Goal: Task Accomplishment & Management: Manage account settings

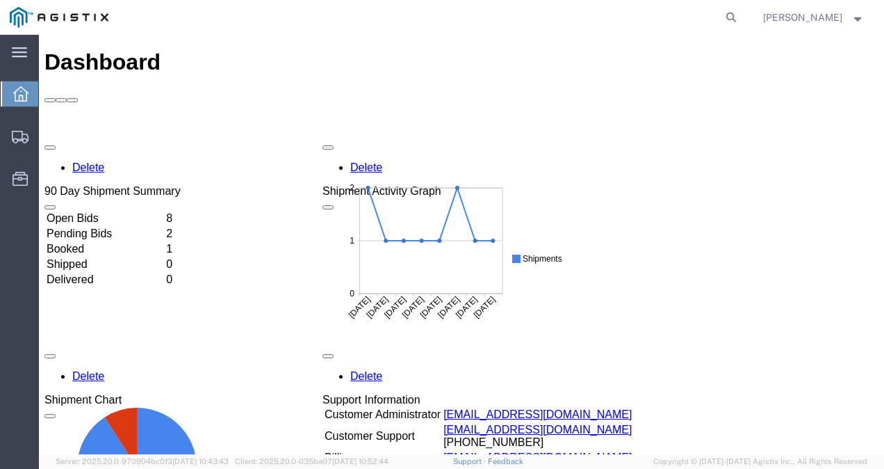
click at [114, 242] on td "Booked" at bounding box center [105, 249] width 118 height 14
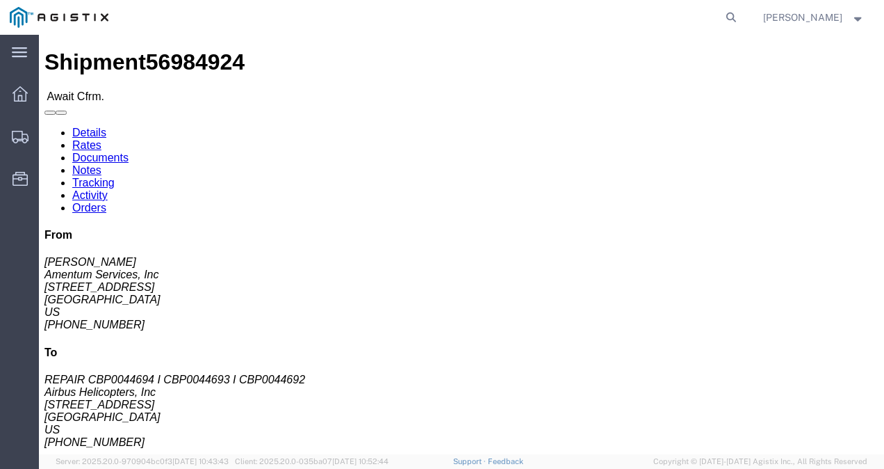
click link "Notes"
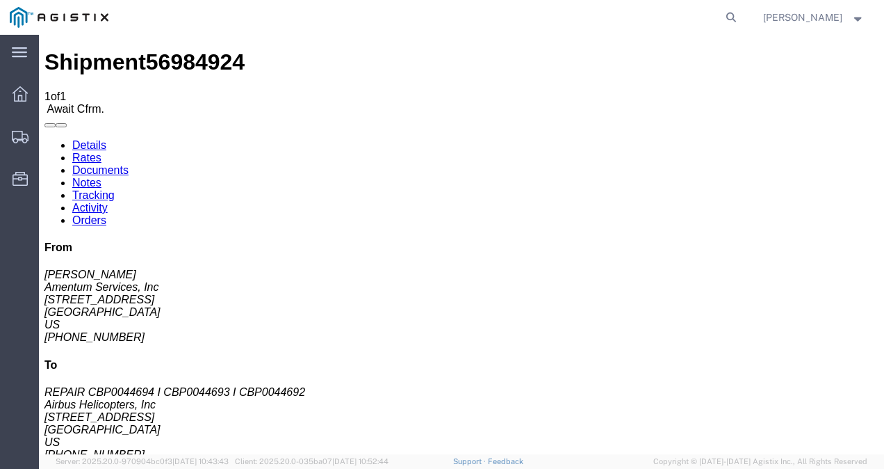
click at [101, 152] on link "Rates" at bounding box center [86, 158] width 29 height 12
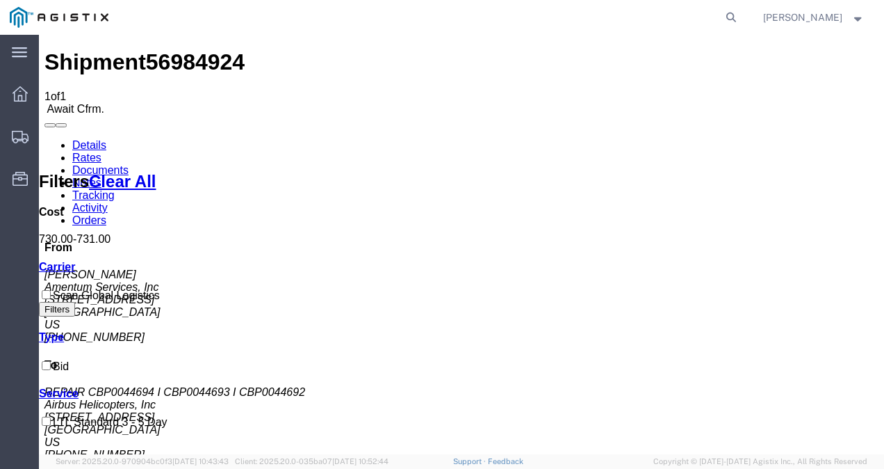
click at [86, 139] on link "Details" at bounding box center [89, 145] width 34 height 12
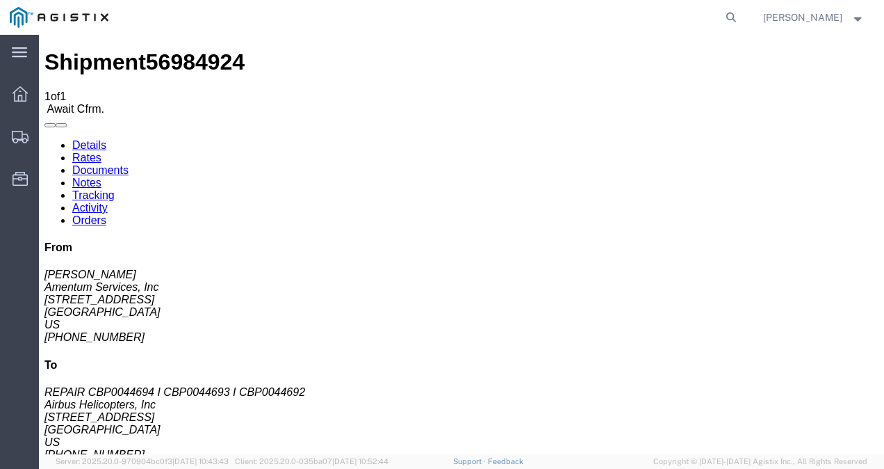
drag, startPoint x: 106, startPoint y: 178, endPoint x: 54, endPoint y: 174, distance: 52.3
click address "Amentum Services, Inc ([PERSON_NAME]) [STREET_ADDRESS] [PHONE_NUMBER] [PERSON_N…"
drag, startPoint x: 99, startPoint y: 173, endPoint x: 68, endPoint y: 175, distance: 30.7
click address "Amentum Services, Inc ([PERSON_NAME]) [STREET_ADDRESS] [PHONE_NUMBER] [PERSON_N…"
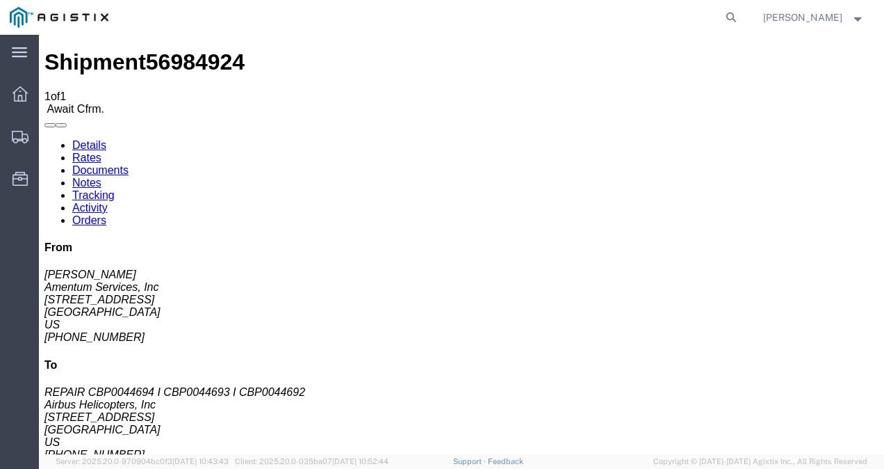
copy address "78503"
drag, startPoint x: 291, startPoint y: 157, endPoint x: 256, endPoint y: 162, distance: 35.1
click address "Airbus Helicopters, Inc (REPAIR CBP0044694 I CBP0044693 I CBP0044692) [STREET_A…"
copy address "75052"
click h4 "Routing & Vehicle Information"
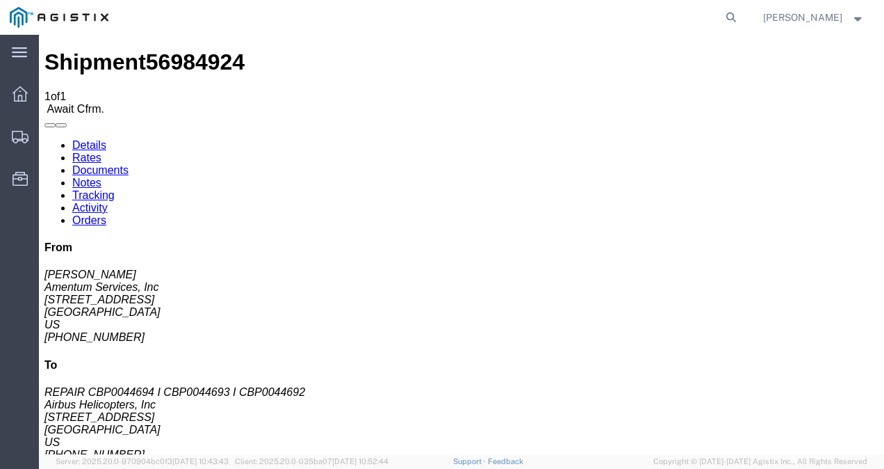
click link "Confirm"
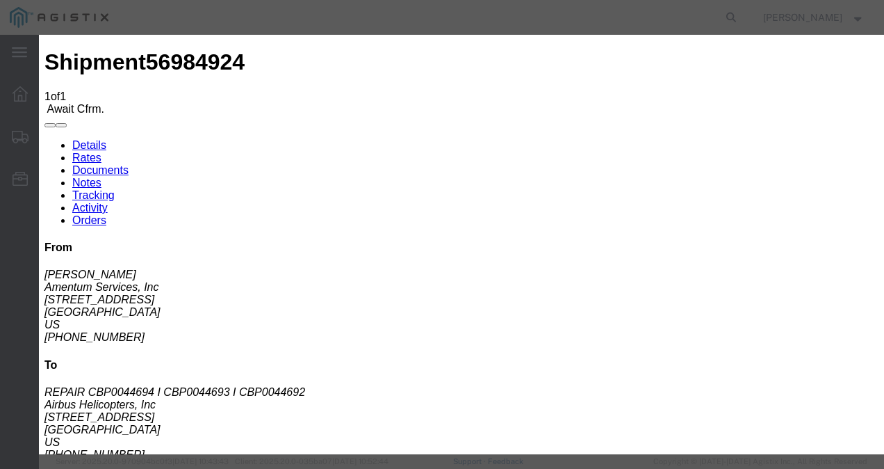
click label
click input "checkbox"
checkbox input "true"
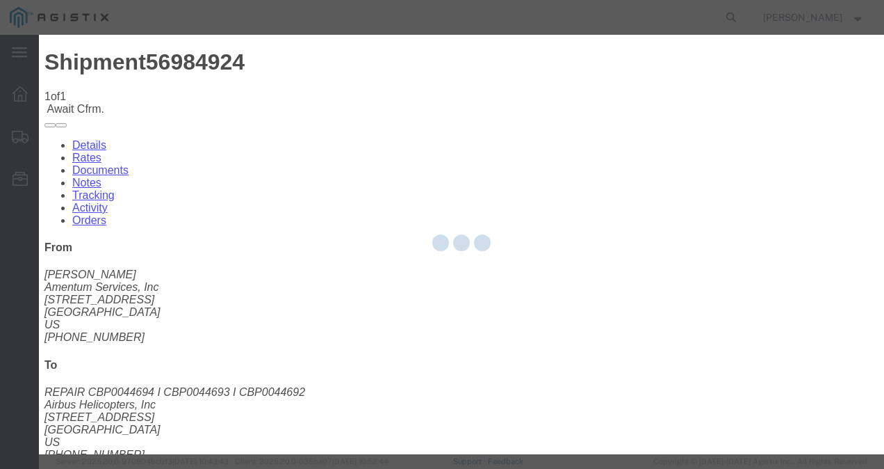
type input "[PERSON_NAME]"
type input "7574641212"
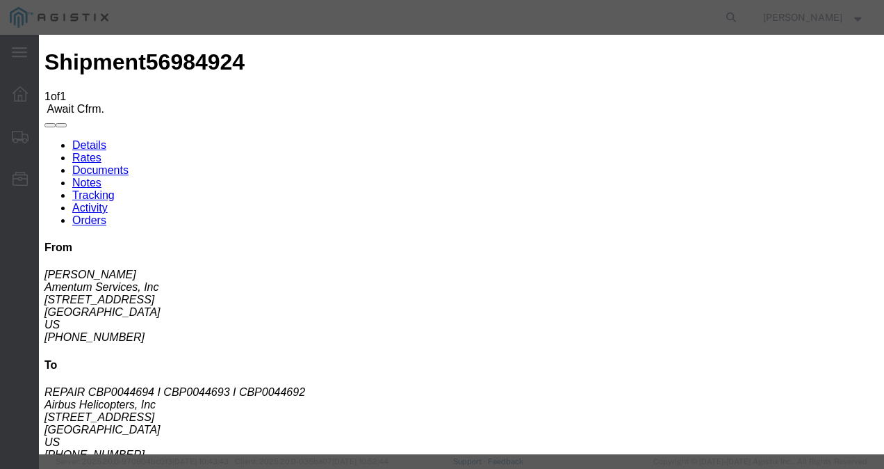
drag, startPoint x: 342, startPoint y: 193, endPoint x: 200, endPoint y: 192, distance: 141.8
click div "Person Monitor Shipment [PERSON_NAME]"
type input "[PERSON_NAME]"
click input "text"
type input "4"
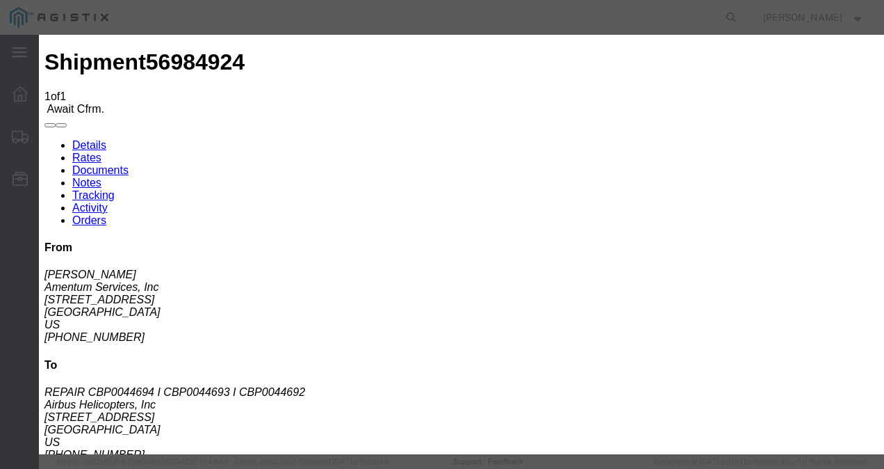
type input "56984924"
click input "[PERSON_NAME]"
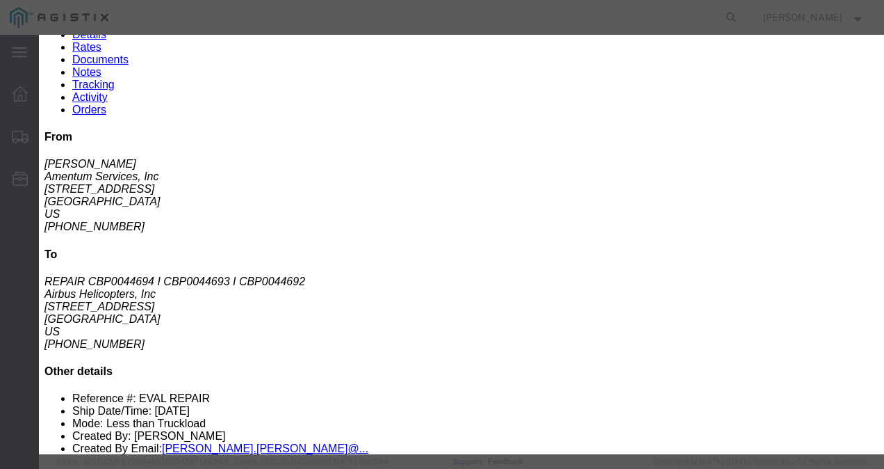
scroll to position [122, 0]
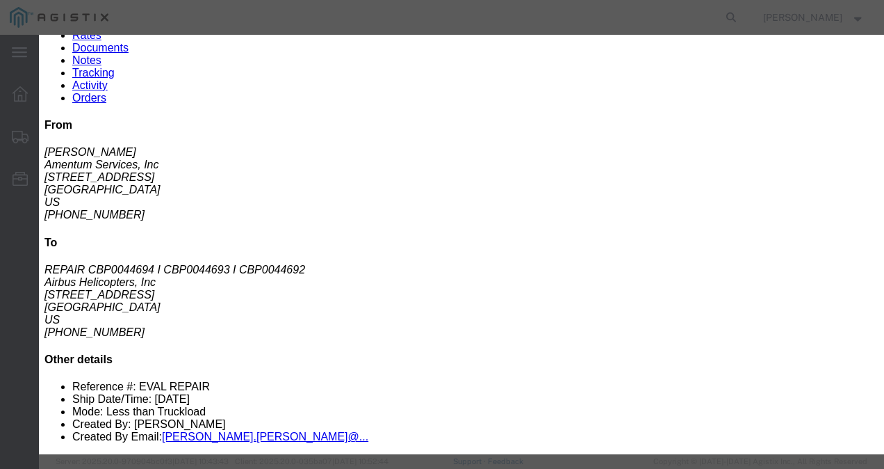
type input "[PERSON_NAME]"
click input "[DATE]"
click td "2"
type input "[DATE]"
click select "Select Midnight 1 am 2 am 3 am 4 am 5 am 6 am 7 am 8 am 9 am 10 am 11 am 12 Noo…"
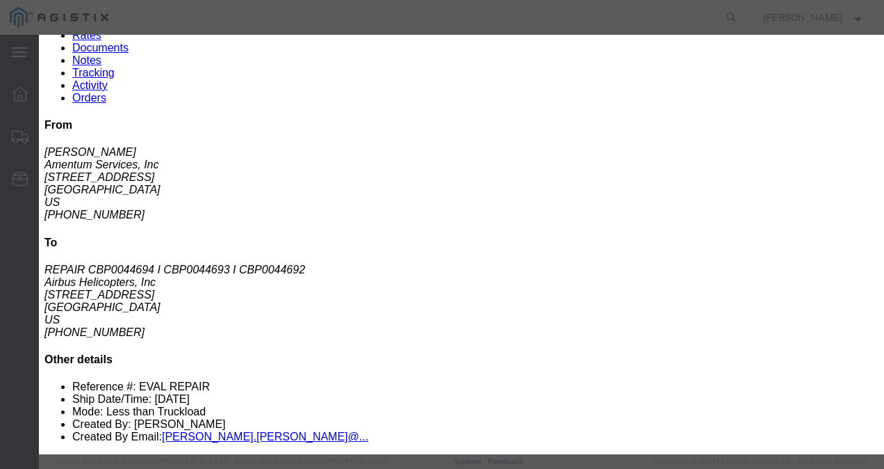
click select "Select Midnight 1 am 2 am 3 am 4 am 5 am 6 am 7 am 8 am 9 am 10 am 11 am 12 Noo…"
select select "1700"
click select "Select Midnight 1 am 2 am 3 am 4 am 5 am 6 am 7 am 8 am 9 am 10 am 11 am 12 Noo…"
click div "Confirmation Details Use my profile Bill of Lading Number 56984924 Person Monit…"
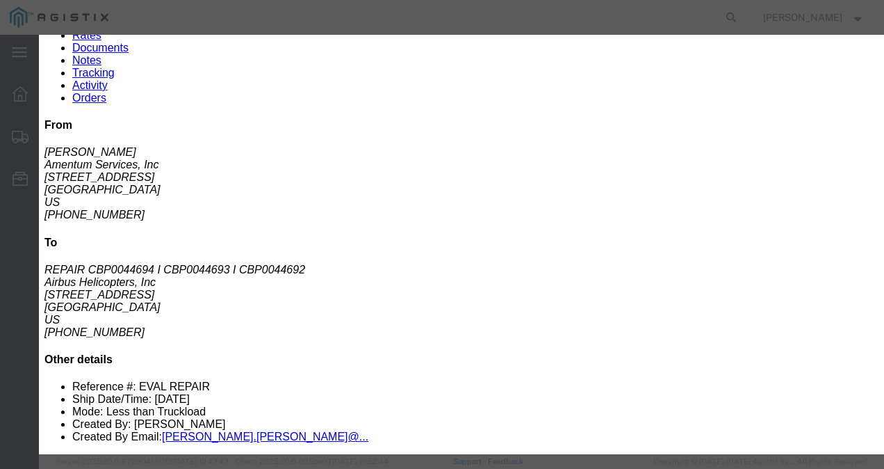
click input "text"
click td "6"
type input "[DATE]"
click select "Select Midnight 1 am 2 am 3 am 4 am 5 am 6 am 7 am 8 am 9 am 10 am 11 am 12 Noo…"
select select "1200"
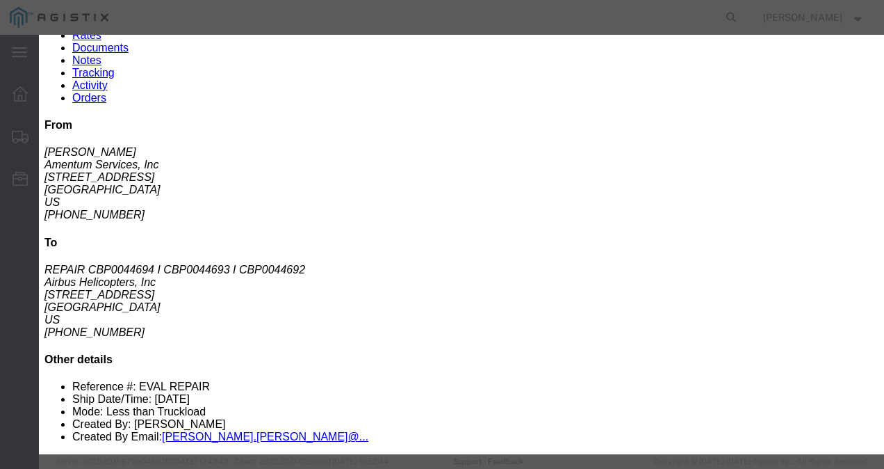
click select "Select Midnight 1 am 2 am 3 am 4 am 5 am 6 am 7 am 8 am 9 am 10 am 11 am 12 Noo…"
click div "Confirmation Details Use my profile Bill of Lading Number 56984924 Person Monit…"
click button "Submit"
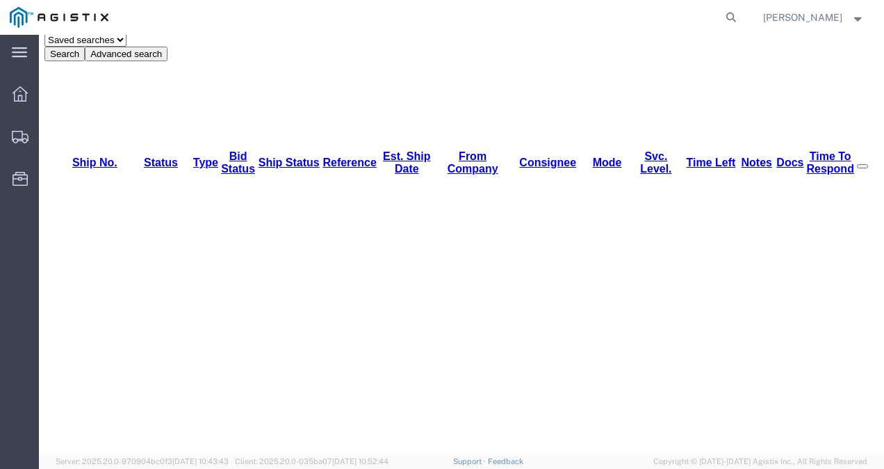
scroll to position [0, 0]
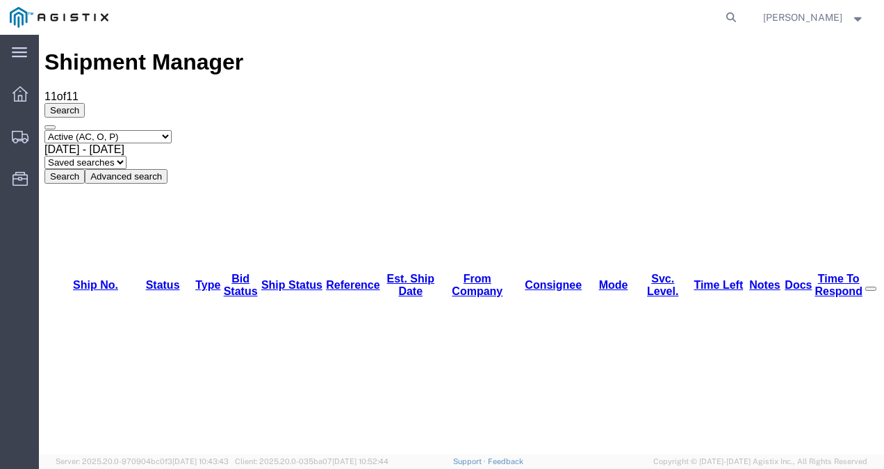
click at [130, 130] on select "Select status Active (AC, O, P) All Approved Awaiting Confirmation (AC) Booked …" at bounding box center [107, 136] width 127 height 13
select select "BOOK"
click at [44, 130] on select "Select status Active (AC, O, P) All Approved Awaiting Confirmation (AC) Booked …" at bounding box center [107, 136] width 127 height 13
click at [477, 130] on div "Select status Active (AC, O, P) All Approved Awaiting Confirmation (AC) Booked …" at bounding box center [461, 157] width 834 height 54
click at [85, 169] on button "Search" at bounding box center [64, 176] width 40 height 15
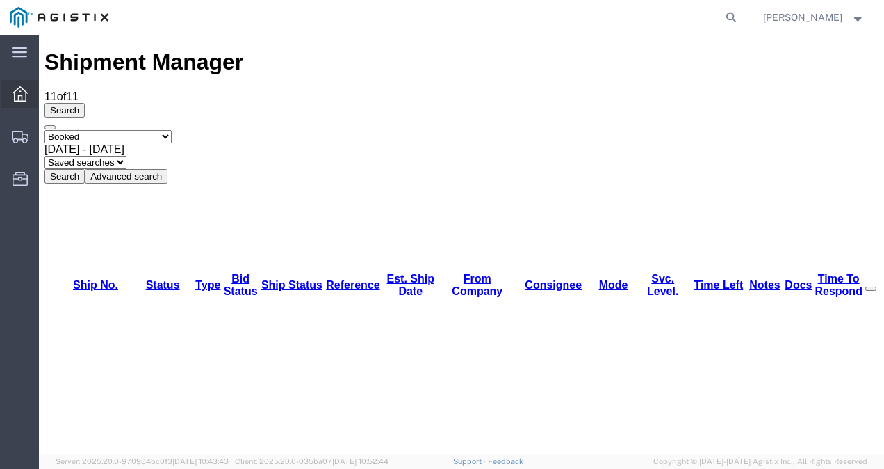
click at [32, 99] on div at bounding box center [20, 94] width 39 height 28
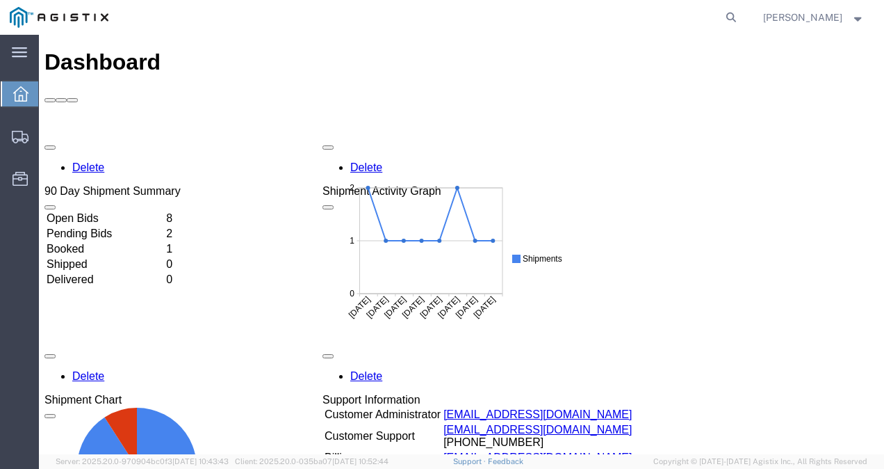
click at [117, 242] on td "Booked" at bounding box center [105, 249] width 118 height 14
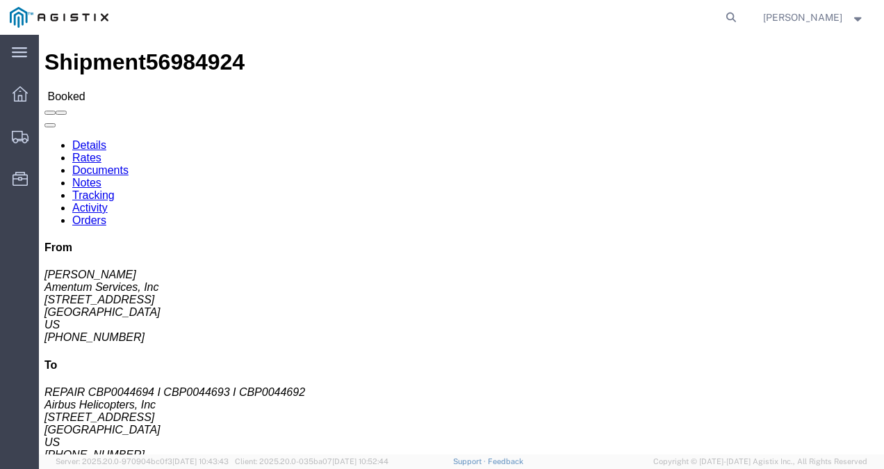
click link "Documents"
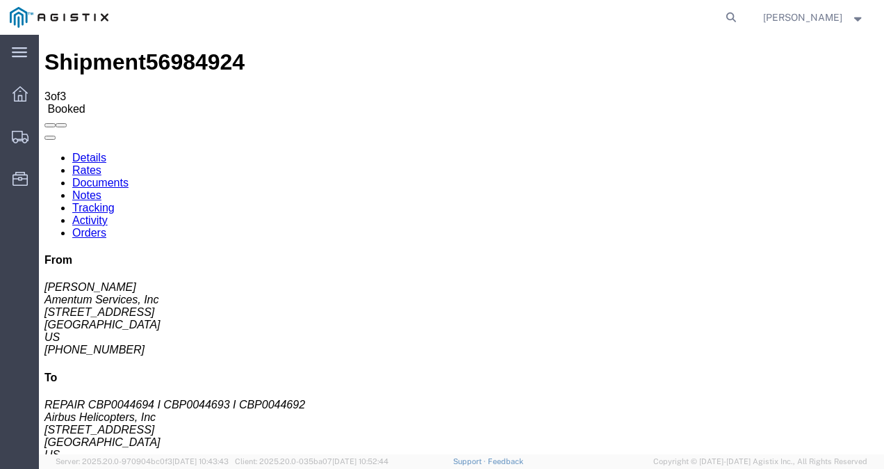
checkbox input "true"
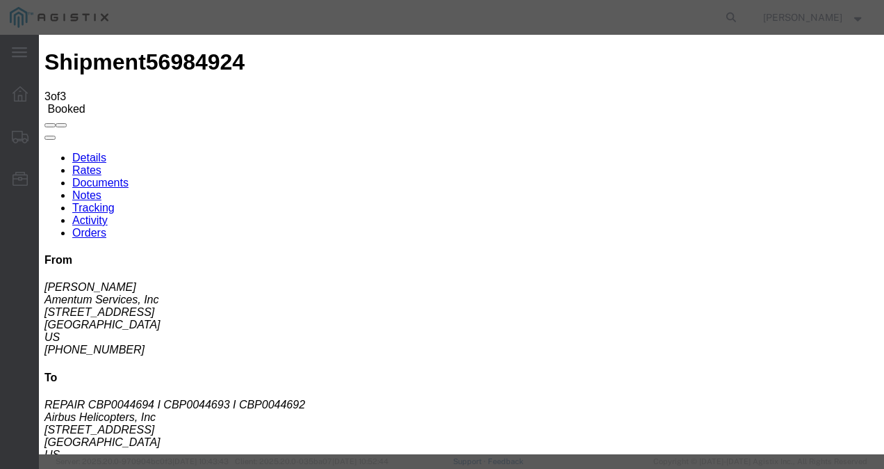
type input "[EMAIL_ADDRESS][DOMAIN_NAME]"
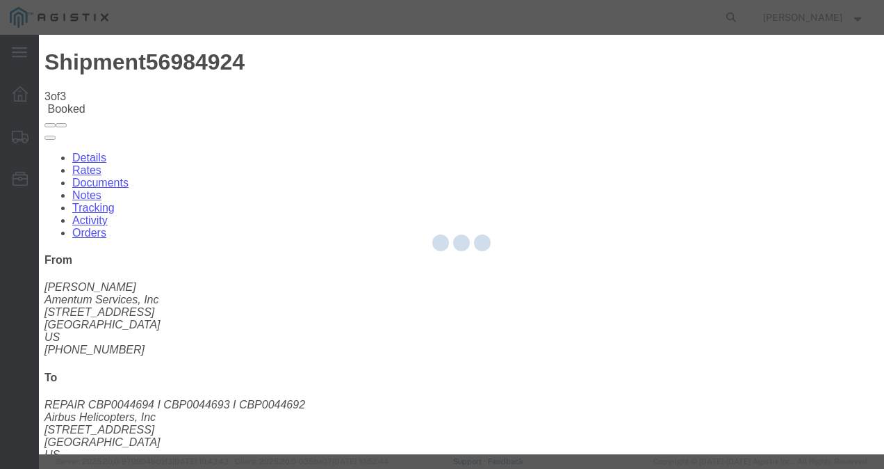
checkbox input "false"
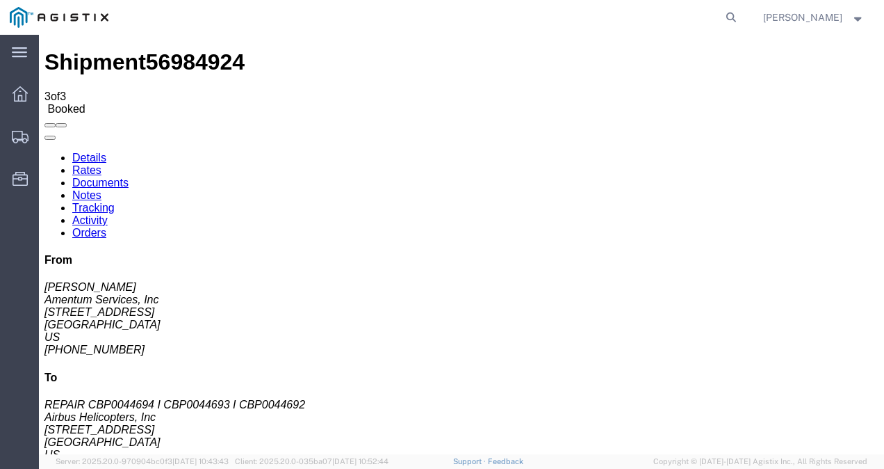
click at [101, 164] on link "Rates" at bounding box center [86, 170] width 29 height 12
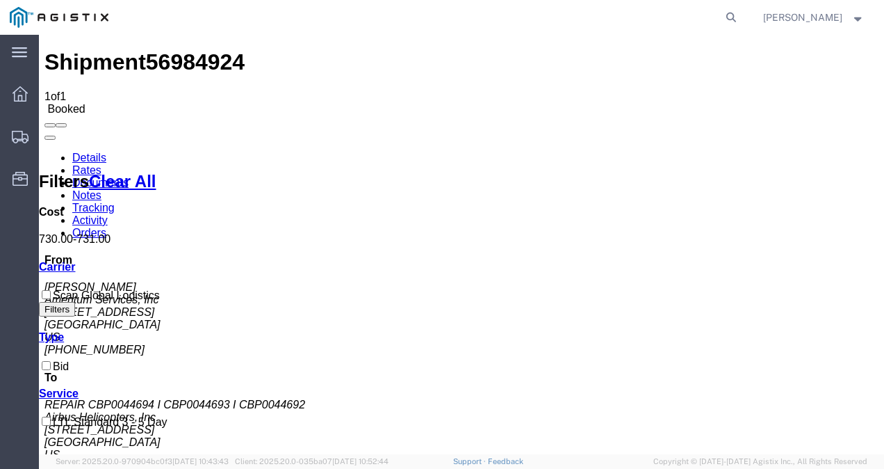
click at [97, 152] on link "Details" at bounding box center [89, 158] width 34 height 12
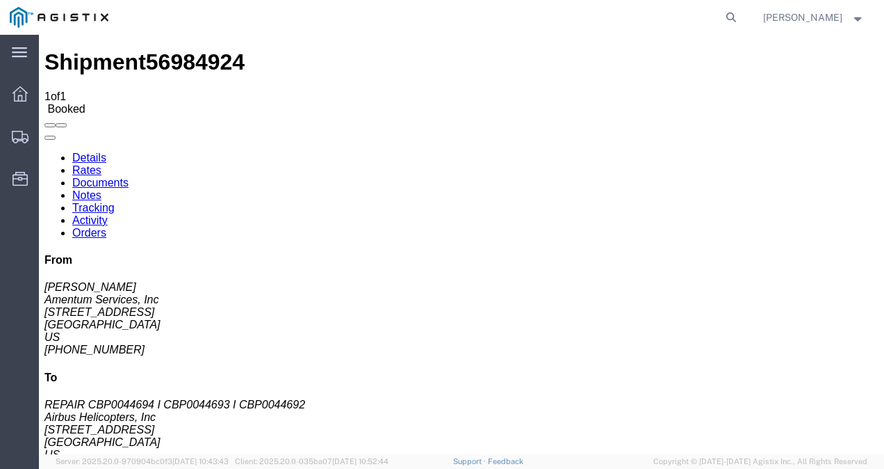
drag, startPoint x: 17, startPoint y: 149, endPoint x: 107, endPoint y: 174, distance: 93.6
click address "Amentum Services, Inc ([PERSON_NAME]) [STREET_ADDRESS] [PHONE_NUMBER] [PERSON_N…"
drag, startPoint x: 12, startPoint y: 146, endPoint x: 116, endPoint y: 182, distance: 110.4
click div "Ship From Amentum Services, Inc ([PERSON_NAME]) [STREET_ADDRESS] [PHONE_NUMBER]…"
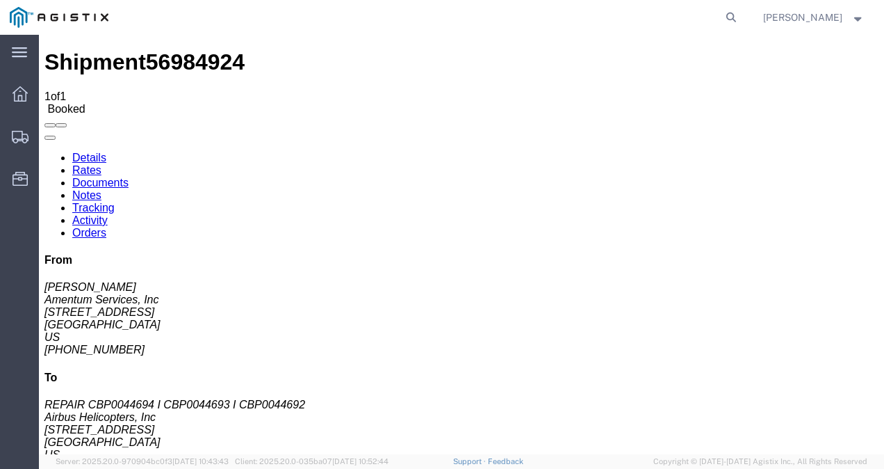
copy address "[STREET_ADDRESS]"
click at [11, 81] on div at bounding box center [20, 94] width 39 height 28
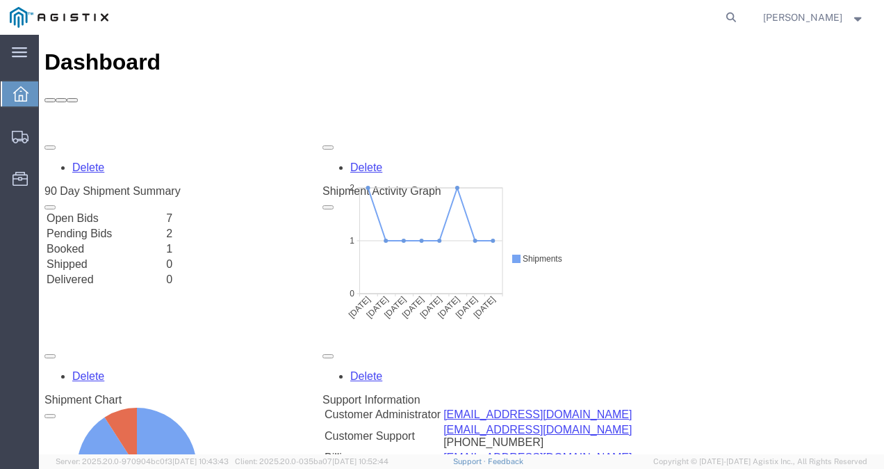
click at [11, 81] on link "Dashboard" at bounding box center [20, 94] width 38 height 28
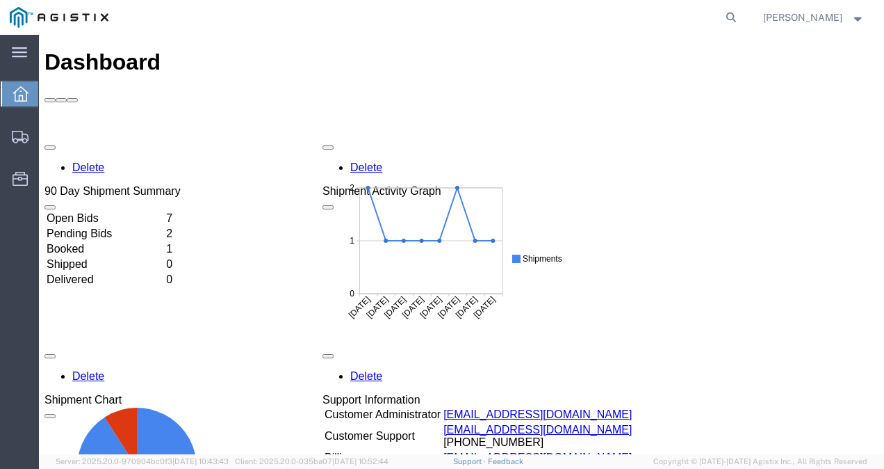
click at [90, 211] on td "Open Bids" at bounding box center [105, 218] width 118 height 14
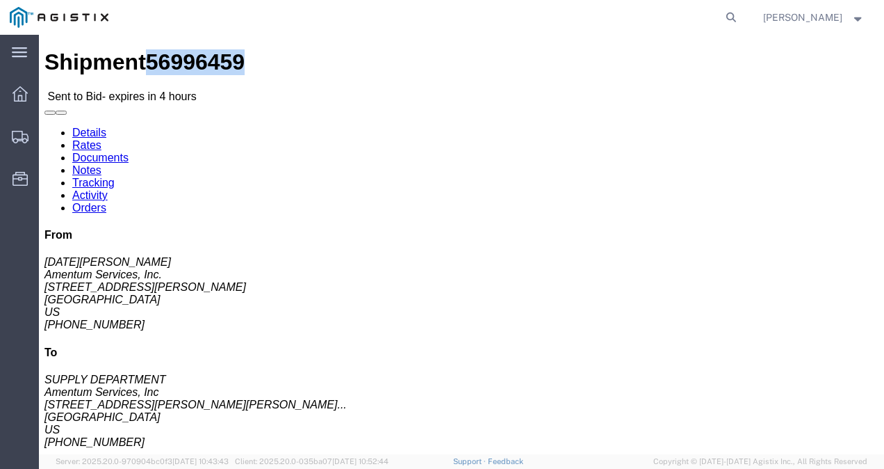
drag, startPoint x: 164, startPoint y: 18, endPoint x: 95, endPoint y: 17, distance: 68.8
click span "56996459"
copy span "56996459"
click link "Notes"
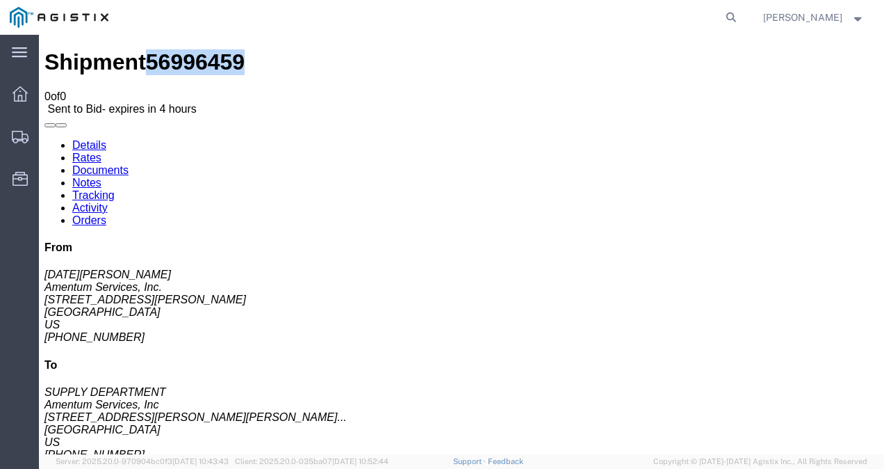
click at [129, 164] on link "Documents" at bounding box center [100, 170] width 56 height 12
click at [86, 139] on link "Details" at bounding box center [89, 145] width 34 height 12
drag, startPoint x: 101, startPoint y: 161, endPoint x: 70, endPoint y: 163, distance: 32.0
click address "Amentum Services, Inc. ([DATE][PERSON_NAME]) [STREET_ADDRESS][PERSON_NAME] [PHO…"
copy address "79906"
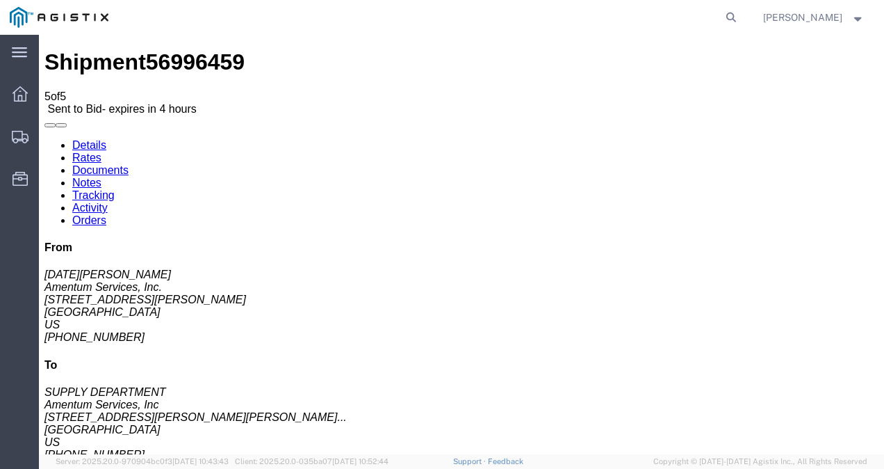
drag, startPoint x: 264, startPoint y: 174, endPoint x: 228, endPoint y: 172, distance: 36.2
click address "Amentum Services, Inc (SUPPLY DEPARTMENT) [STREET_ADDRESS][PERSON_NAME][PERSON_…"
copy address "78801"
drag, startPoint x: 13, startPoint y: 147, endPoint x: 103, endPoint y: 170, distance: 93.2
click div "Ship From Amentum Services, Inc. ([DATE][PERSON_NAME]) [STREET_ADDRESS][PERSON_…"
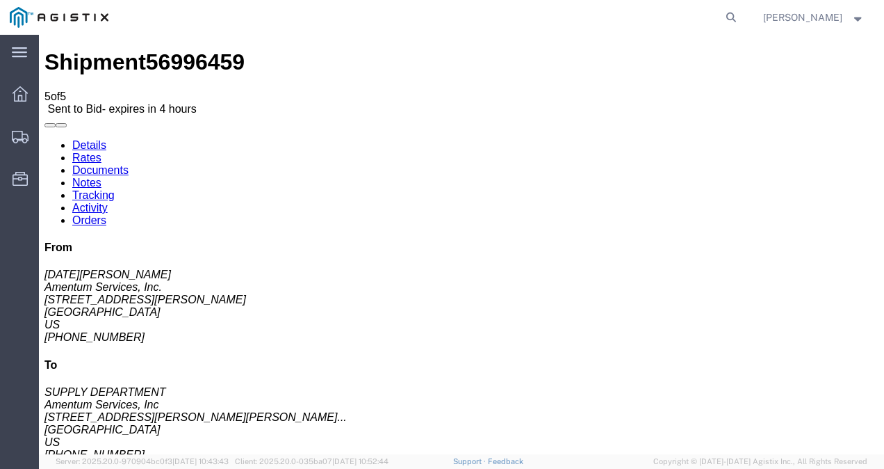
copy address "[STREET_ADDRESS][PERSON_NAME]"
drag, startPoint x: 175, startPoint y: 143, endPoint x: 266, endPoint y: 175, distance: 95.9
click div "Ship To Amentum Services, Inc (SUPPLY DEPARTMENT) [STREET_ADDRESS][PERSON_NAME]…"
copy address "[STREET_ADDRESS][PERSON_NAME][PERSON_NAME]"
click link "Enter / Modify Bid"
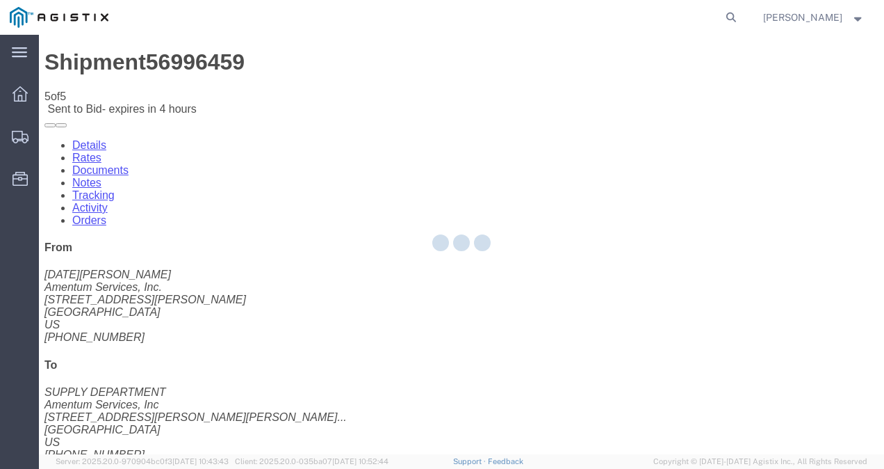
select select "21013"
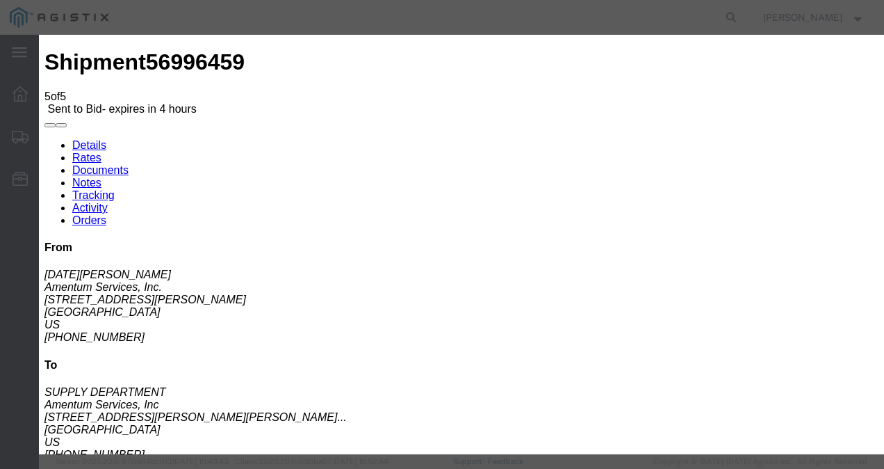
click select "Select Air LTL Standard 3 - 5 Day Ocean TL Standard 3 - 5 Day"
select select "39623"
click select "Select Air LTL Standard 3 - 5 Day Ocean TL Standard 3 - 5 Day"
click div "Bid Information Vendor Select Scan Global Logistics Service Level Select Air LT…"
click input "text"
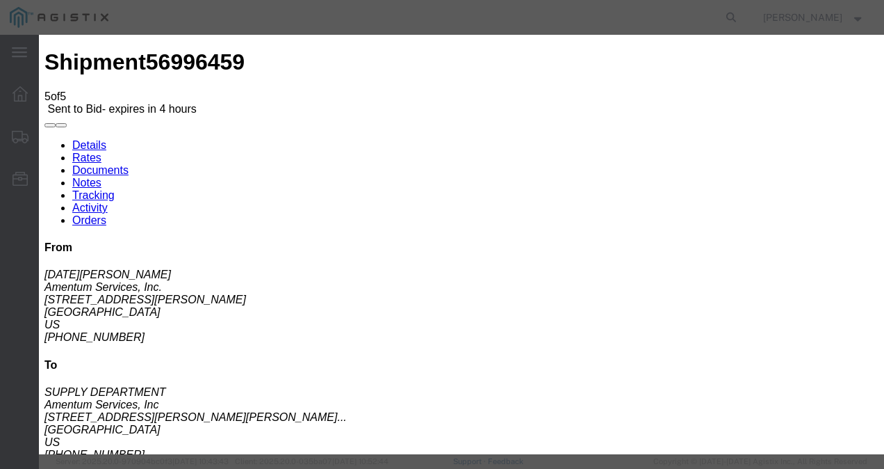
scroll to position [254, 0]
type input "56996459"
click select "Select Air Less than Truckload Multi-Leg Ocean Freight Rail Small Parcel Truckl…"
select select "LTL"
click select "Select Air Less than Truckload Multi-Leg Ocean Freight Rail Small Parcel Truckl…"
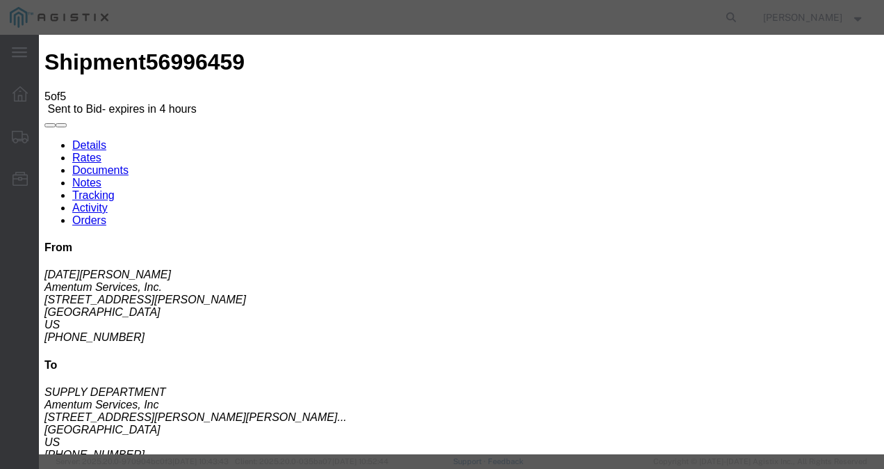
click input "number"
type input "750"
click textarea
type textarea "rate based on R&L"
click button "Submit"
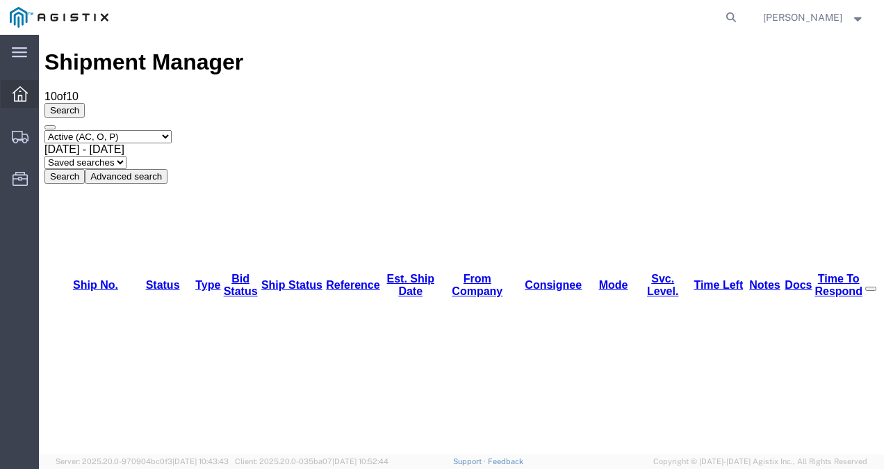
click at [18, 95] on icon at bounding box center [20, 93] width 15 height 15
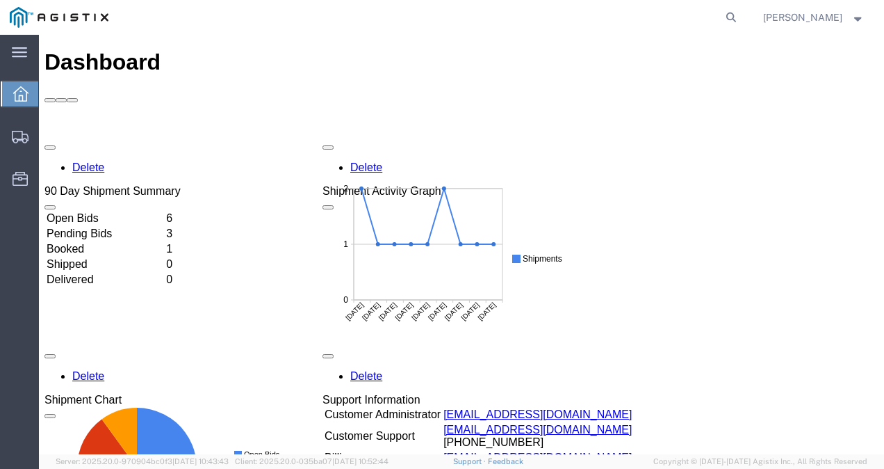
click at [82, 242] on td "Booked" at bounding box center [105, 249] width 118 height 14
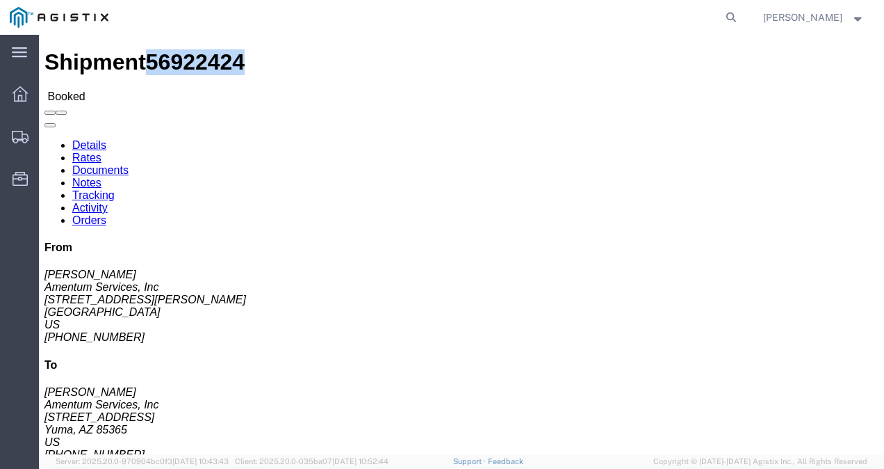
drag, startPoint x: 164, startPoint y: 16, endPoint x: 94, endPoint y: 15, distance: 70.2
click span "56922424"
copy span "56922424"
click link "Tracking"
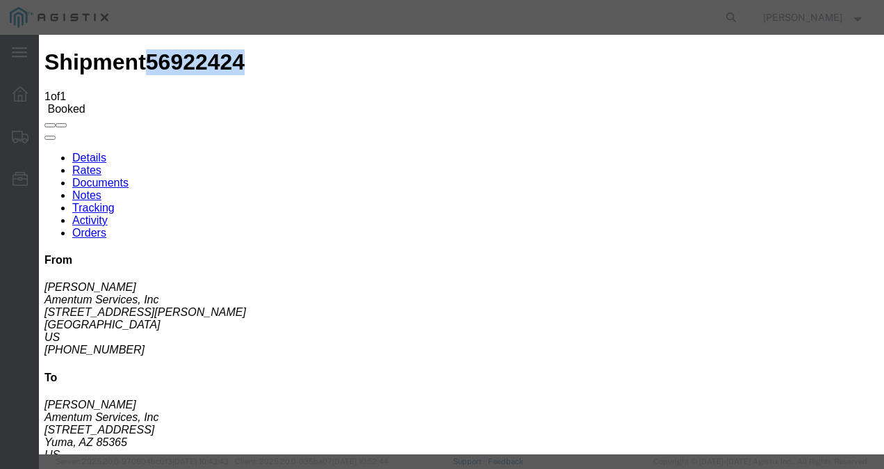
type input "[DATE]"
type input "10:00 AM"
select select "PICKEDUP"
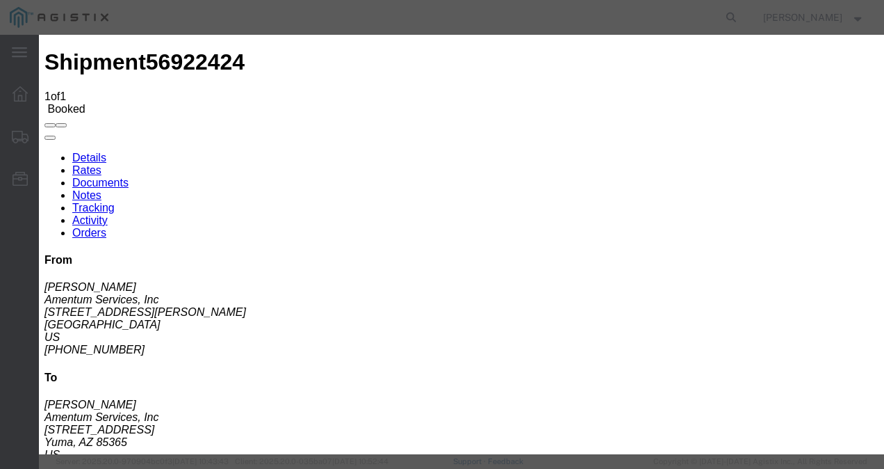
type input "[DATE]"
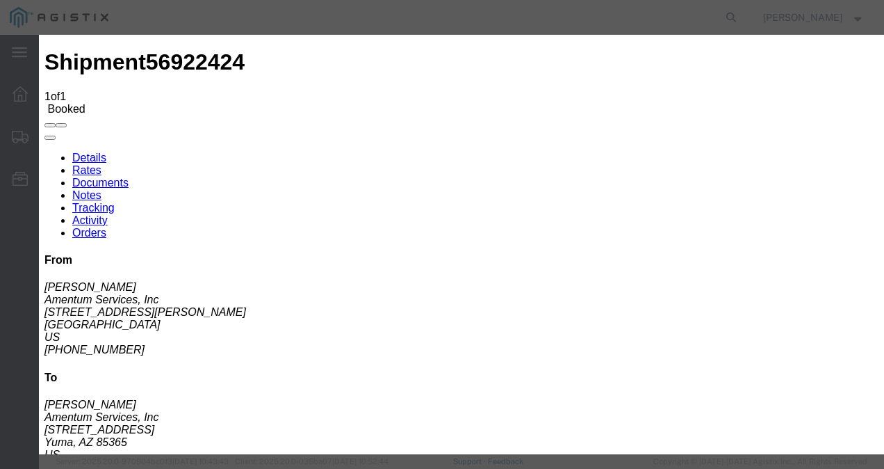
type input "5:00 PM"
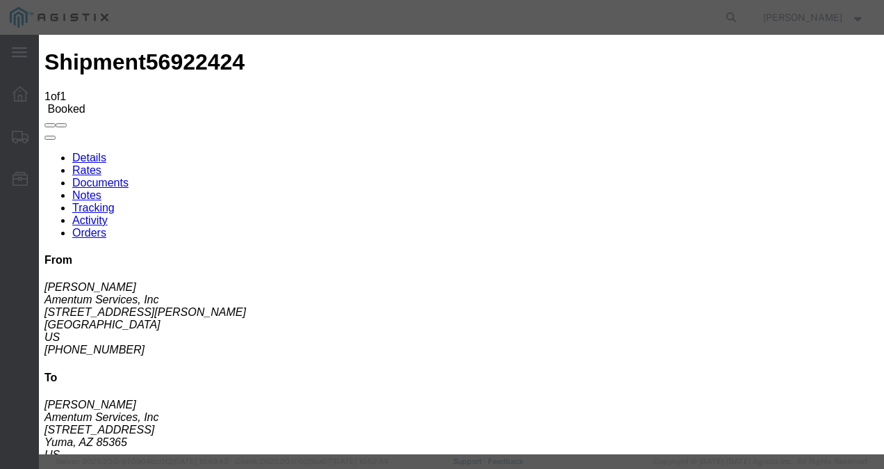
type input "[DATE]"
type input "12:00 AM"
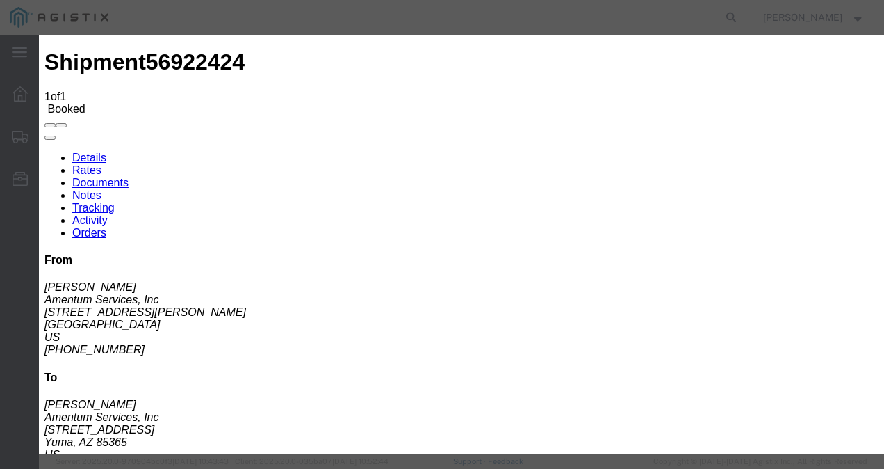
scroll to position [55, 0]
paste textarea "[URL][DOMAIN_NAME]"
type textarea "[URL][DOMAIN_NAME]"
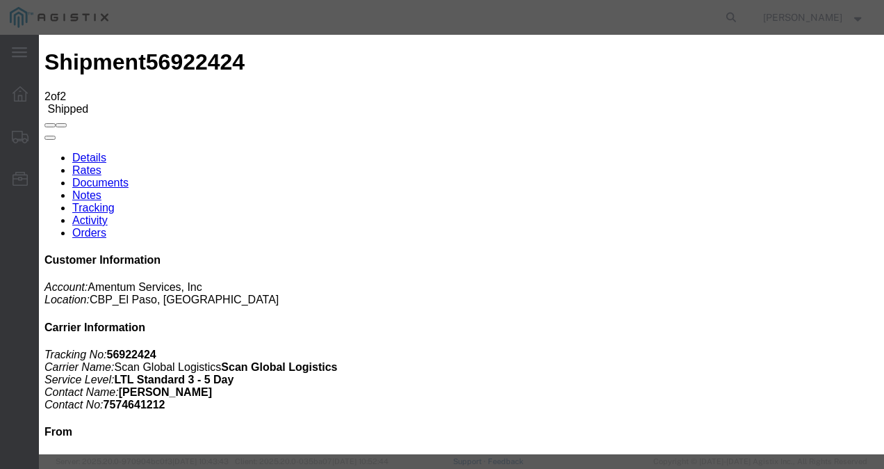
type input "[DATE]"
type input "10:00 AM"
select select "ARVTERM"
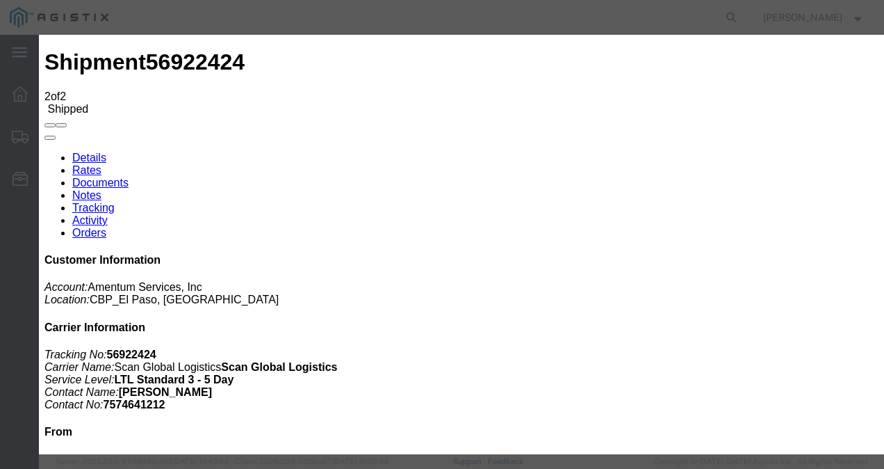
type input "[DATE]"
type input "5:00 PM"
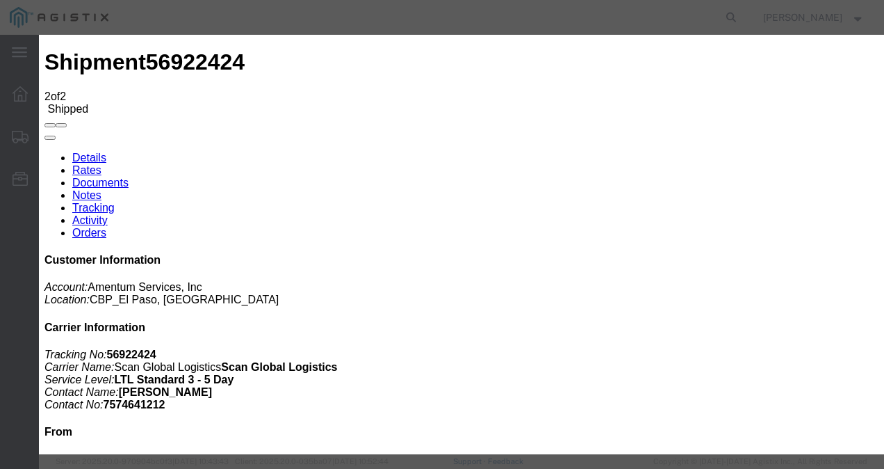
paste textarea "[URL][DOMAIN_NAME]"
type textarea "[URL][DOMAIN_NAME]"
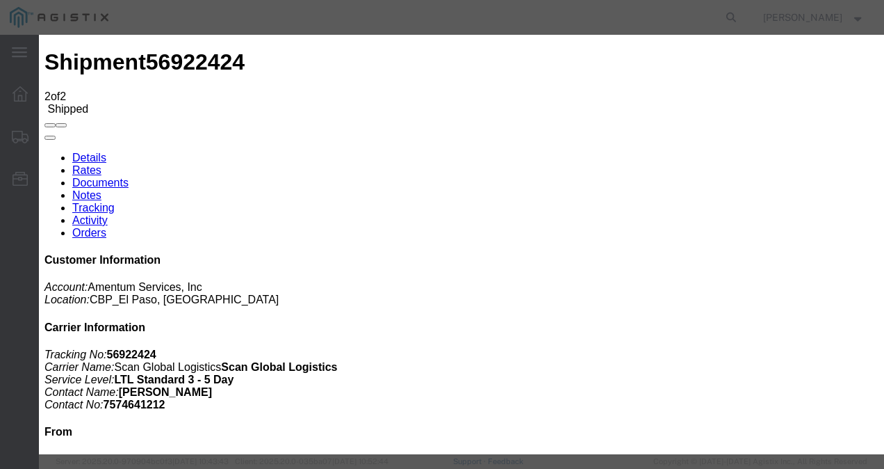
type input "[DATE]"
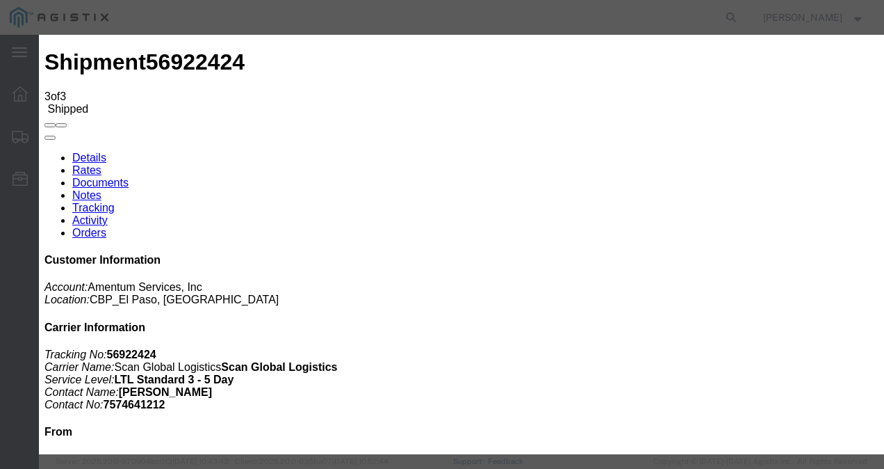
type input "[DATE]"
type input "10:00 AM"
type input "[DATE]"
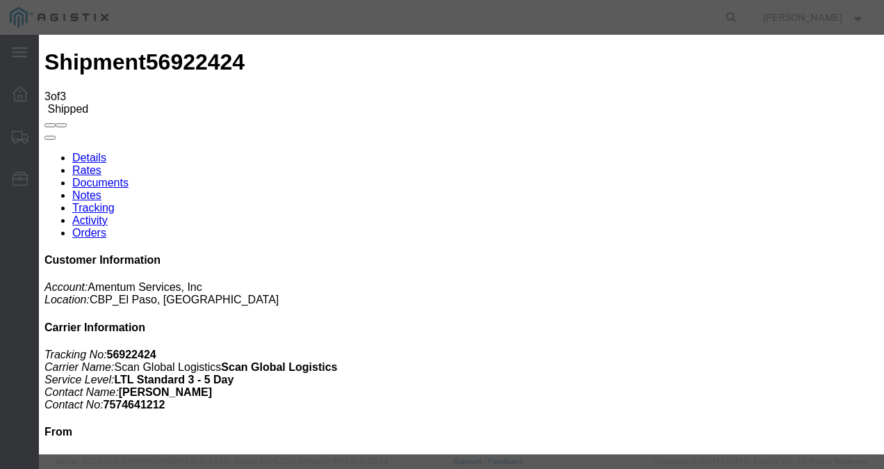
select select "DELIVRED"
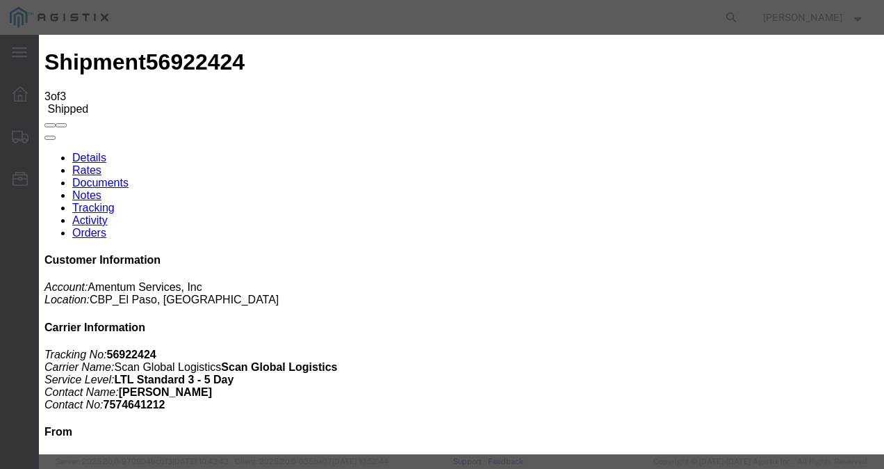
type input "[DATE]"
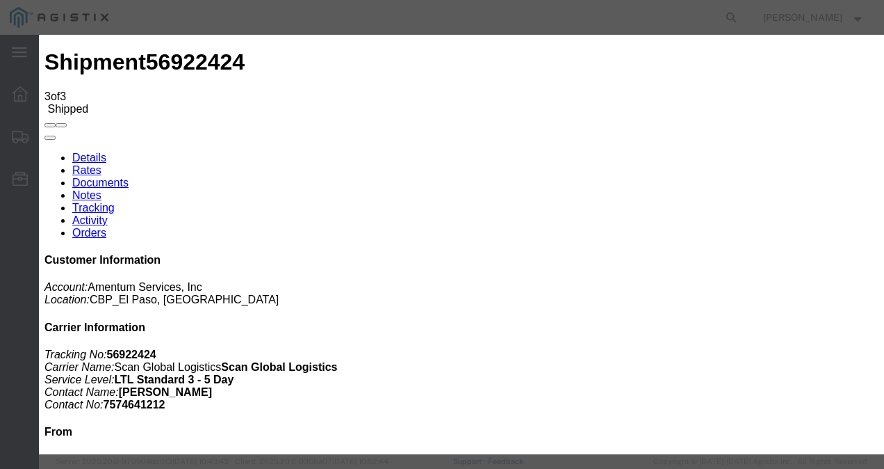
paste textarea "[URL][DOMAIN_NAME]"
type textarea "[URL][DOMAIN_NAME]"
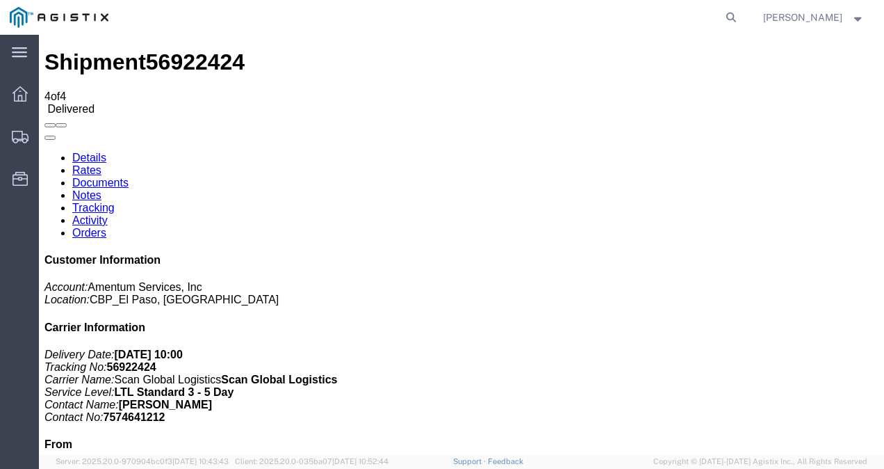
click at [95, 152] on link "Details" at bounding box center [89, 158] width 34 height 12
click at [15, 95] on icon at bounding box center [20, 93] width 15 height 15
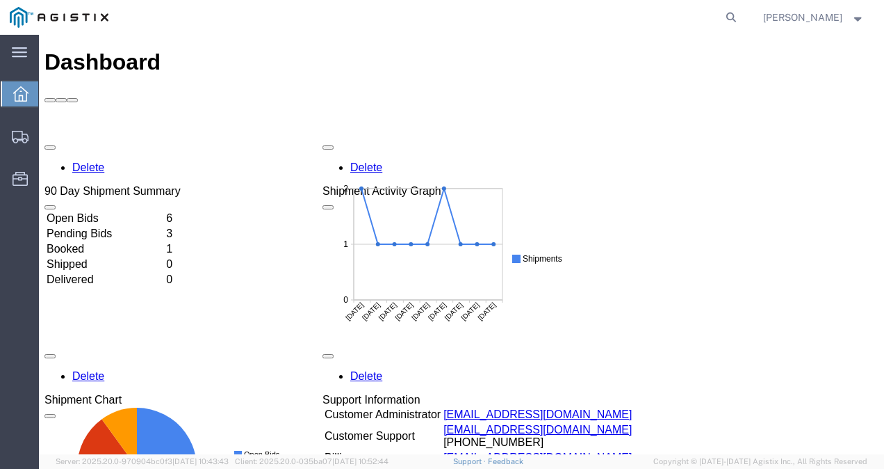
click at [121, 211] on td "Open Bids" at bounding box center [105, 218] width 118 height 14
